Goal: Task Accomplishment & Management: Use online tool/utility

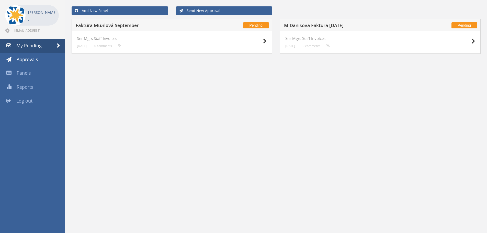
click at [117, 26] on h5 "Faktúra Mužilová September" at bounding box center [143, 26] width 135 height 6
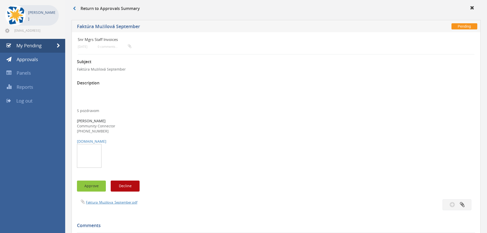
click at [98, 187] on button "Approve" at bounding box center [91, 186] width 29 height 11
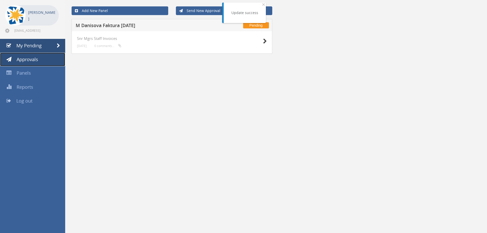
click at [25, 59] on span "Approvals" at bounding box center [27, 59] width 21 height 6
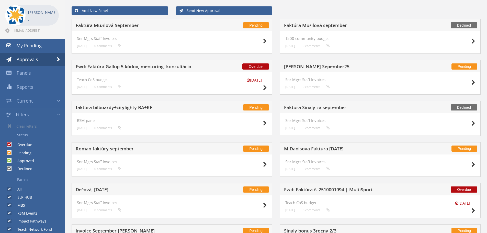
click at [170, 68] on h5 "Fwd: Faktúra Gallup 5 kódov, mentoring, konzultácia" at bounding box center [143, 67] width 135 height 6
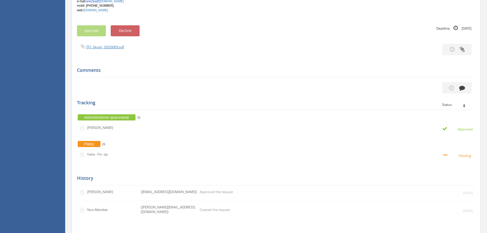
scroll to position [361, 0]
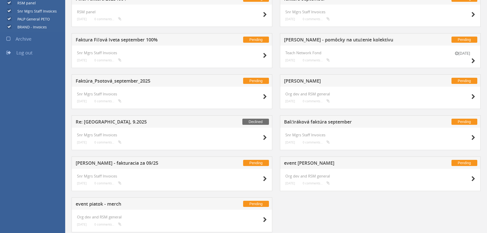
scroll to position [351, 0]
